Goal: Task Accomplishment & Management: Manage account settings

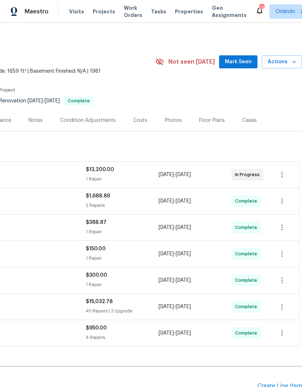
scroll to position [0, 107]
click at [249, 65] on span "Mark Seen" at bounding box center [238, 62] width 27 height 9
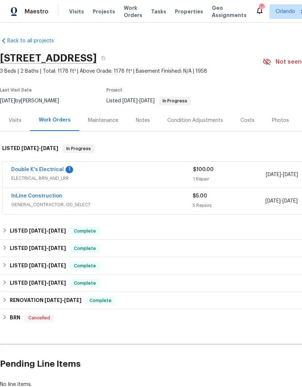
click at [52, 169] on link "Double K's Electrical" at bounding box center [37, 169] width 52 height 5
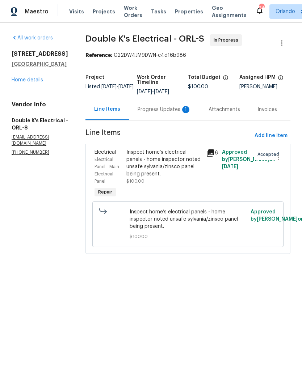
click at [182, 109] on div "Progress Updates 1" at bounding box center [165, 109] width 54 height 7
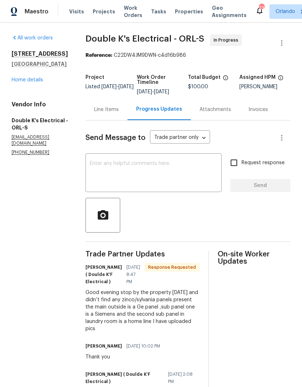
click at [176, 175] on textarea at bounding box center [153, 173] width 127 height 25
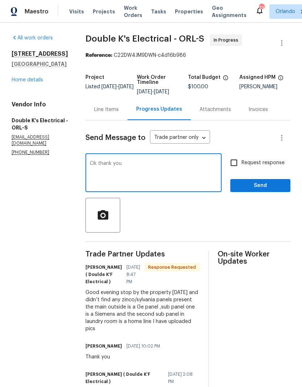
type textarea "Ok thank you"
click at [272, 186] on span "Send" at bounding box center [260, 185] width 48 height 9
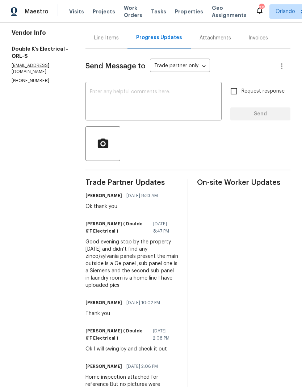
click at [115, 39] on div "Line Items" at bounding box center [106, 37] width 25 height 7
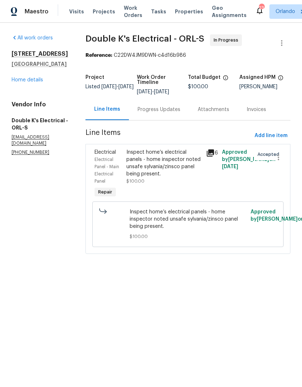
click at [165, 116] on div "Progress Updates" at bounding box center [159, 109] width 60 height 21
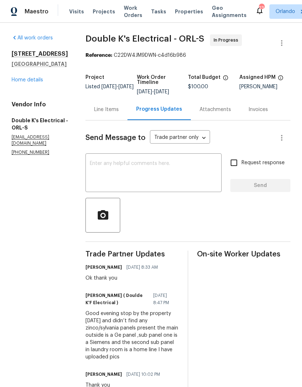
click at [118, 108] on div "Line Items" at bounding box center [106, 109] width 25 height 7
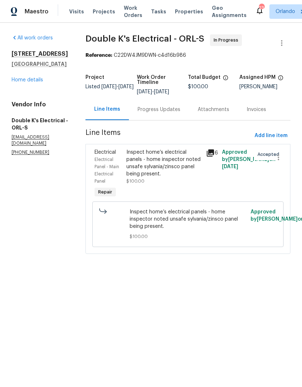
click at [174, 157] on div "Inspect home’s electrical panels - home inspector noted unsafe sylvania/zinsco …" at bounding box center [163, 163] width 75 height 29
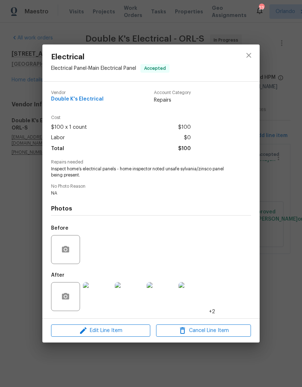
click at [279, 202] on div "Electrical Electrical Panel - Main Electrical Panel Accepted Vendor Double K's …" at bounding box center [151, 193] width 302 height 387
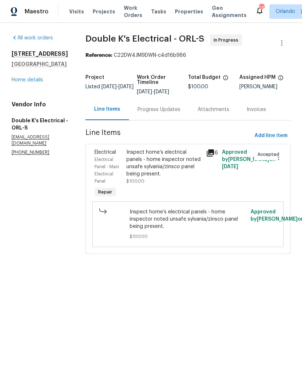
click at [36, 81] on link "Home details" at bounding box center [27, 79] width 31 height 5
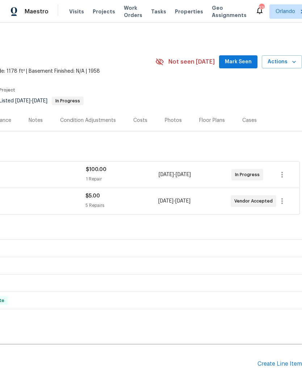
scroll to position [0, 107]
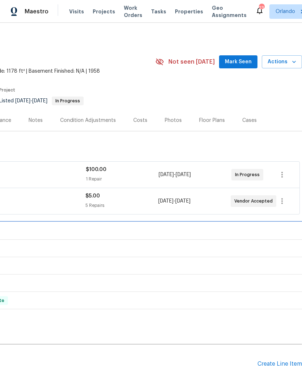
click at [231, 227] on div "LISTED 7/10/25 - 7/13/25 Complete" at bounding box center [97, 231] width 405 height 9
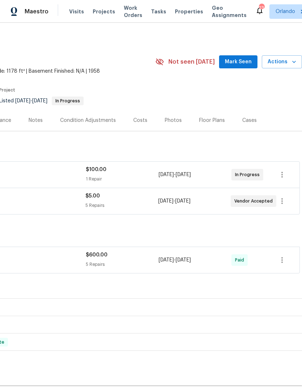
click at [241, 62] on span "Mark Seen" at bounding box center [238, 62] width 27 height 9
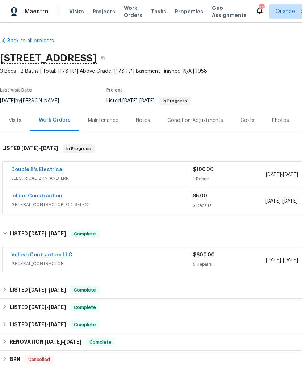
scroll to position [0, 0]
click at [48, 197] on link "InLine Construction" at bounding box center [36, 196] width 51 height 5
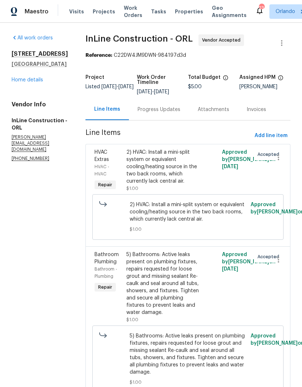
click at [178, 113] on div "Progress Updates" at bounding box center [159, 109] width 43 height 7
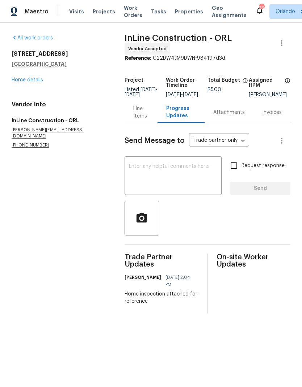
click at [39, 81] on link "Home details" at bounding box center [27, 79] width 31 height 5
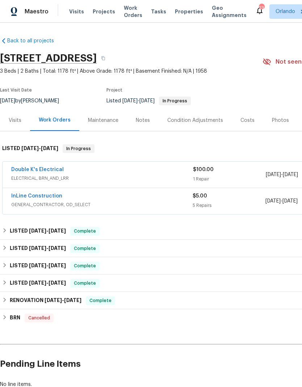
click at [52, 168] on link "Double K's Electrical" at bounding box center [37, 169] width 52 height 5
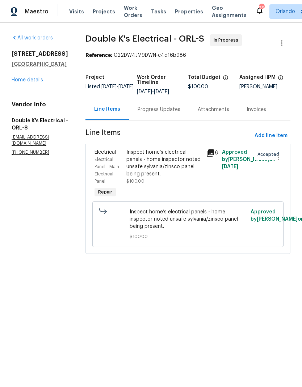
click at [38, 79] on link "Home details" at bounding box center [27, 79] width 31 height 5
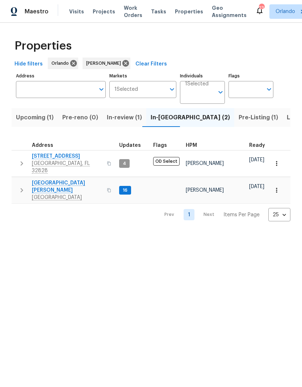
click at [234, 123] on button "Pre-Listing (1)" at bounding box center [258, 117] width 48 height 19
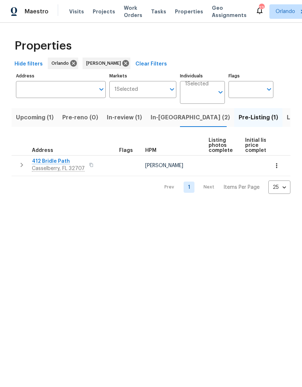
click at [158, 121] on span "In-reno (2)" at bounding box center [190, 118] width 79 height 10
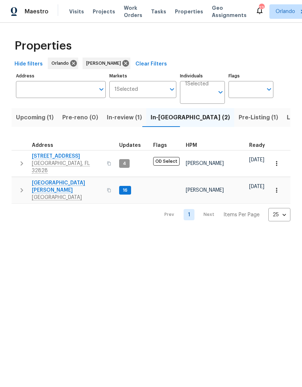
click at [66, 157] on span "2609 Windsorgate Ln" at bounding box center [67, 156] width 71 height 7
click at [64, 180] on span "7618 Brockbank Dr" at bounding box center [67, 187] width 71 height 14
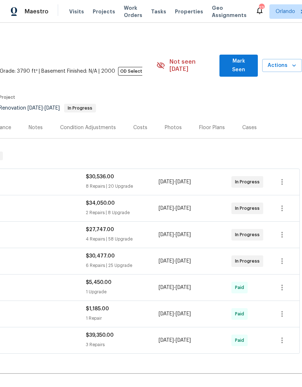
scroll to position [0, 107]
click at [247, 66] on span "Mark Seen" at bounding box center [238, 66] width 26 height 18
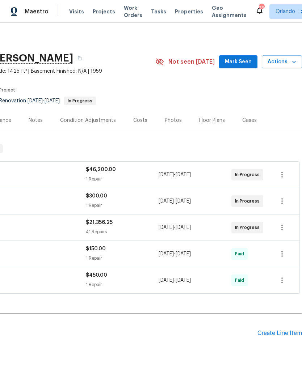
scroll to position [0, 107]
click at [249, 63] on span "Mark Seen" at bounding box center [238, 62] width 27 height 9
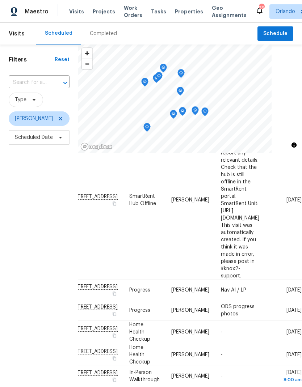
scroll to position [80, 63]
click at [0, 0] on icon at bounding box center [0, 0] width 0 height 0
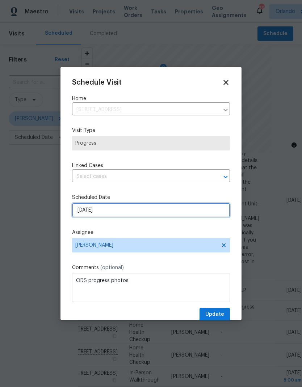
click at [144, 212] on input "9/23/2025" at bounding box center [151, 210] width 158 height 14
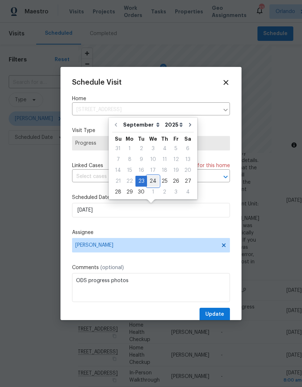
click at [154, 184] on div "24" at bounding box center [153, 181] width 12 height 10
type input "9/24/2025"
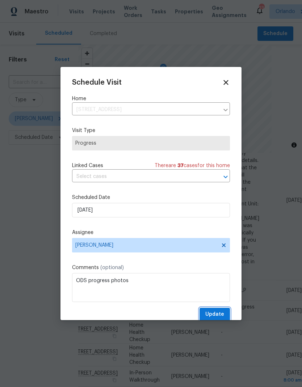
click at [221, 317] on span "Update" at bounding box center [214, 314] width 19 height 9
